Goal: Navigation & Orientation: Find specific page/section

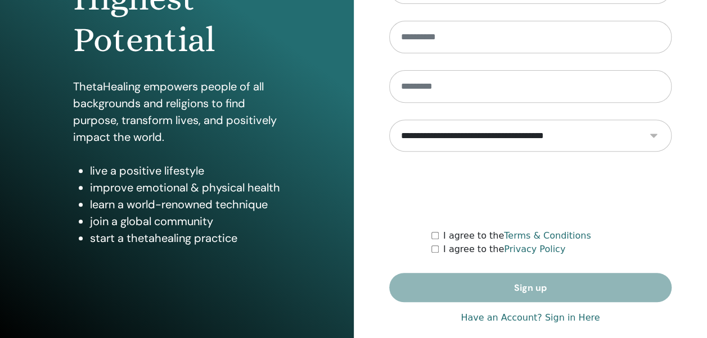
scroll to position [201, 0]
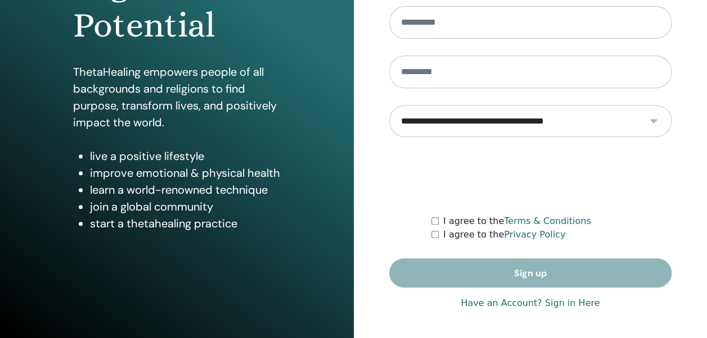
click at [576, 304] on link "Have an Account? Sign in Here" at bounding box center [529, 303] width 139 height 13
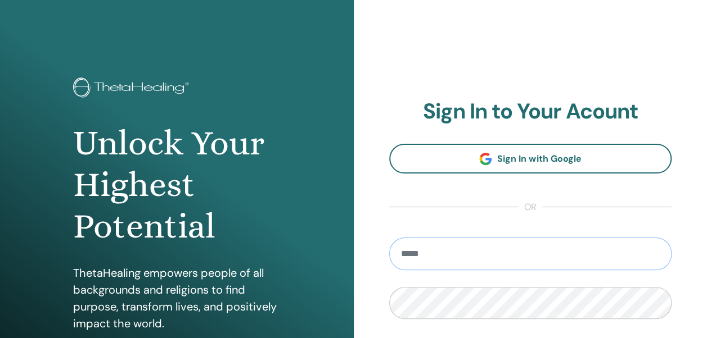
click at [557, 255] on input "email" at bounding box center [530, 254] width 283 height 33
type input "**********"
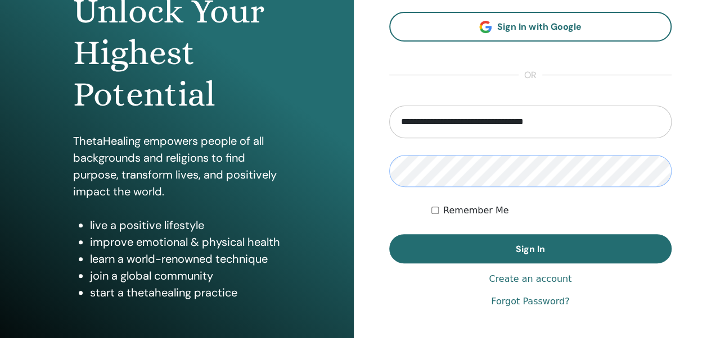
scroll to position [135, 0]
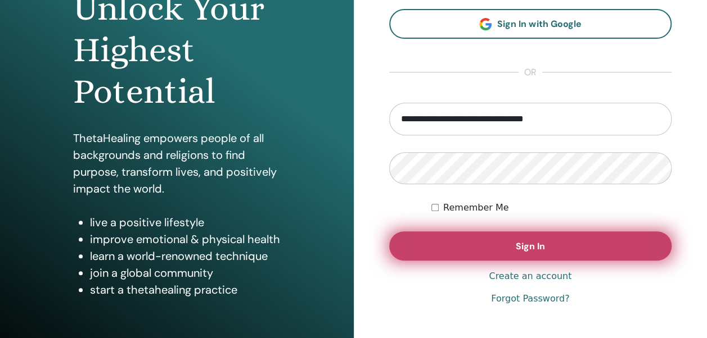
click at [531, 246] on span "Sign In" at bounding box center [529, 247] width 29 height 12
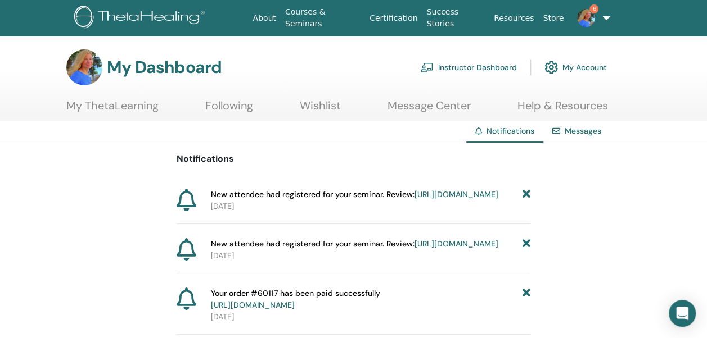
click at [462, 68] on link "Instructor Dashboard" at bounding box center [468, 67] width 97 height 25
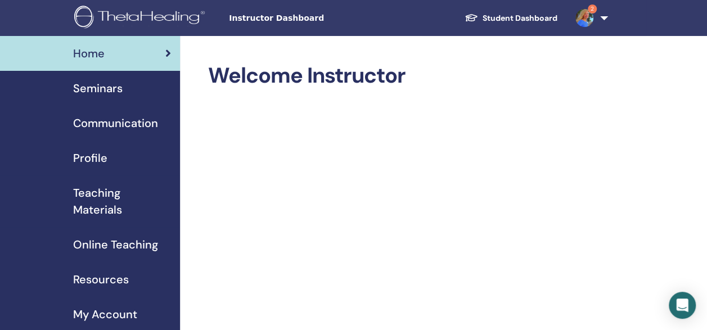
click at [125, 243] on span "Online Teaching" at bounding box center [115, 244] width 85 height 17
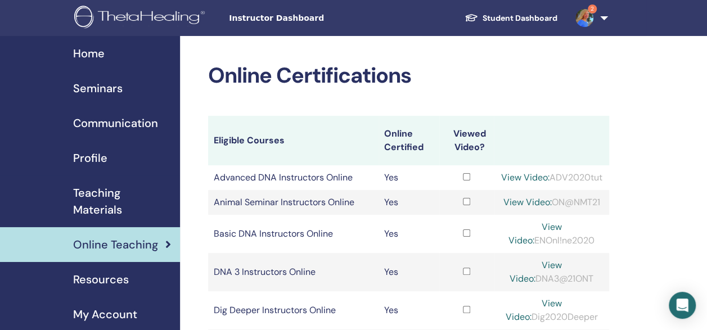
click at [89, 191] on span "Teaching Materials" at bounding box center [122, 201] width 98 height 34
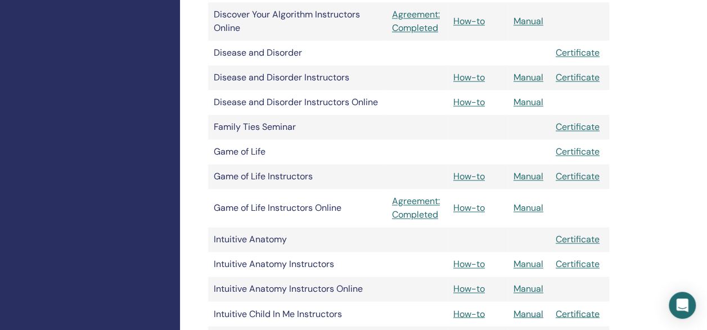
scroll to position [741, 0]
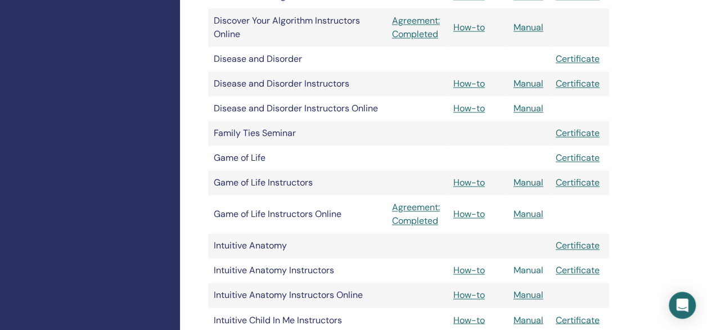
click at [533, 268] on link "Manual" at bounding box center [528, 270] width 30 height 12
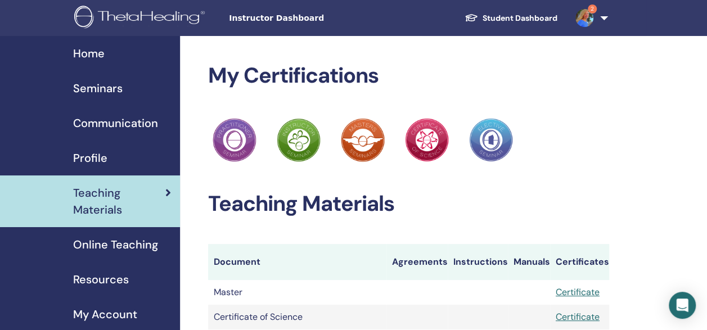
click at [102, 91] on span "Seminars" at bounding box center [97, 88] width 49 height 17
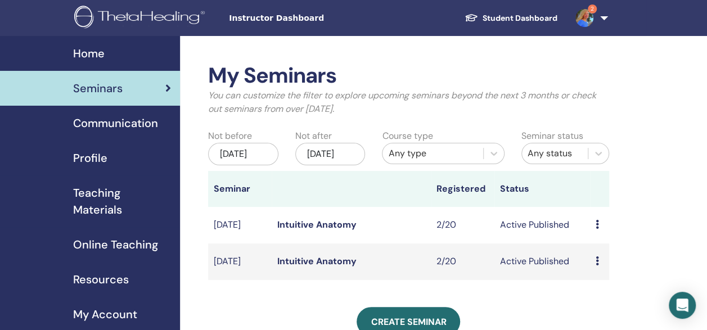
click at [597, 265] on icon at bounding box center [596, 260] width 3 height 9
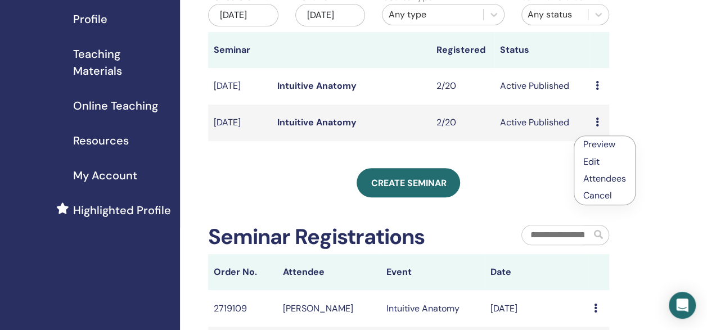
scroll to position [142, 0]
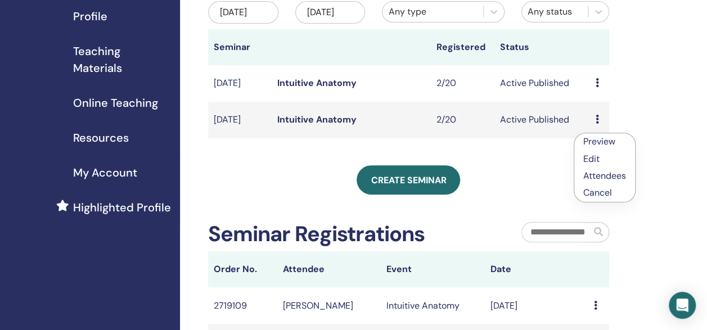
click at [594, 172] on link "Attendees" at bounding box center [604, 176] width 43 height 12
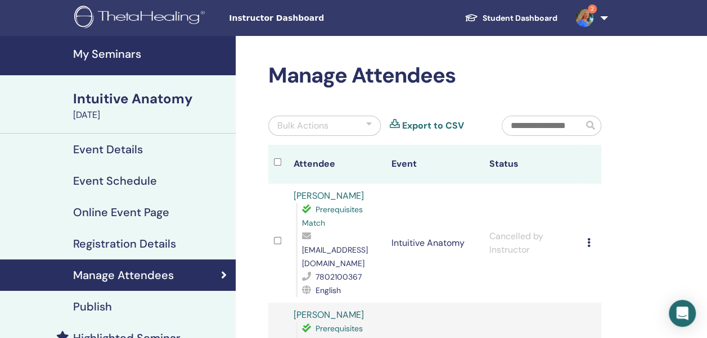
click at [98, 52] on h4 "My Seminars" at bounding box center [151, 53] width 156 height 13
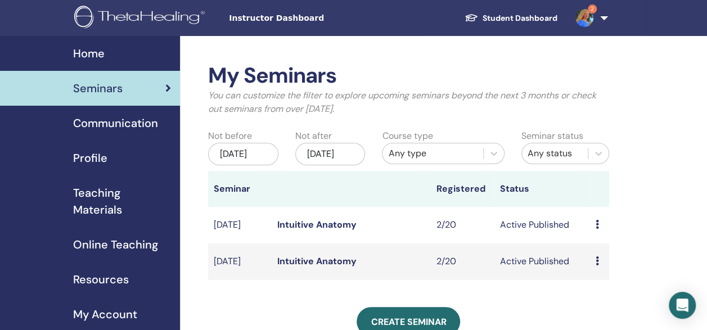
click at [600, 17] on link "2" at bounding box center [589, 18] width 46 height 36
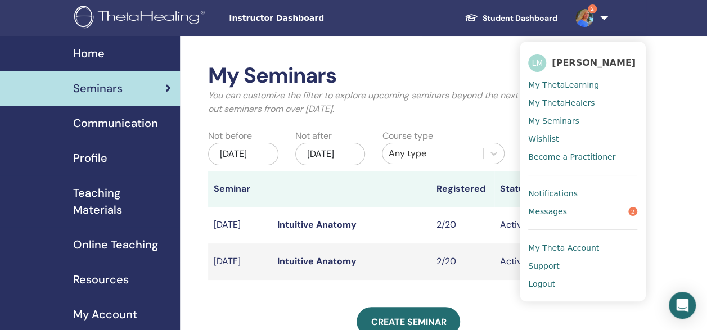
click at [537, 282] on span "Logout" at bounding box center [541, 284] width 27 height 10
